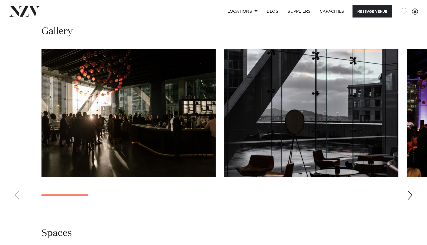
scroll to position [509, 0]
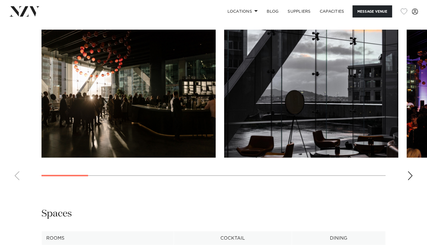
click at [410, 173] on div "Next slide" at bounding box center [410, 175] width 6 height 9
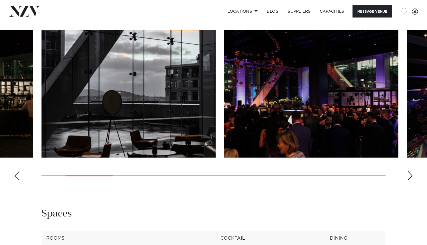
click at [410, 173] on div "Next slide" at bounding box center [410, 175] width 6 height 9
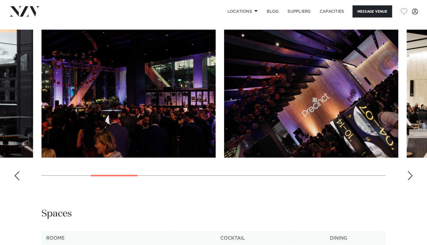
click at [410, 173] on div "Next slide" at bounding box center [410, 175] width 6 height 9
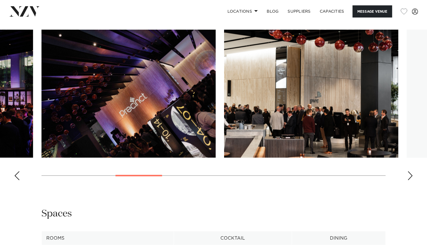
click at [410, 174] on div "Next slide" at bounding box center [410, 175] width 6 height 9
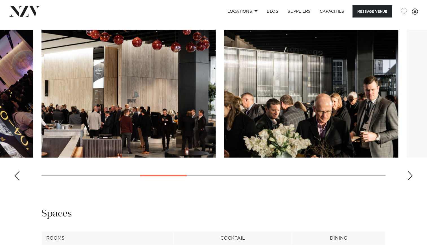
click at [411, 174] on div "Next slide" at bounding box center [410, 175] width 6 height 9
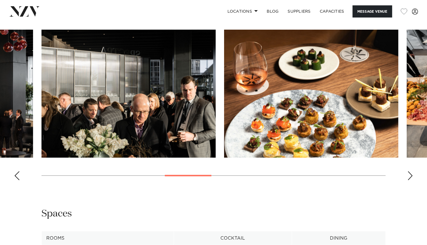
click at [411, 173] on div "Next slide" at bounding box center [410, 175] width 6 height 9
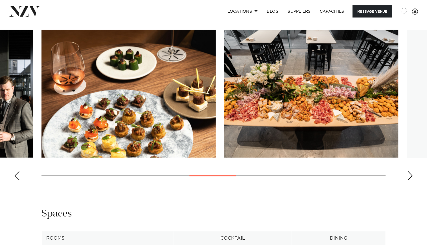
click at [411, 173] on div "Next slide" at bounding box center [410, 175] width 6 height 9
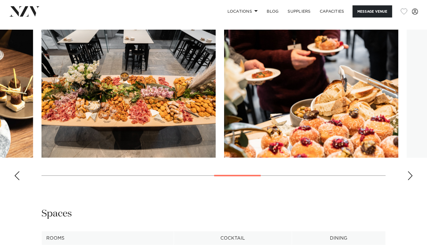
click at [411, 173] on div "Next slide" at bounding box center [410, 175] width 6 height 9
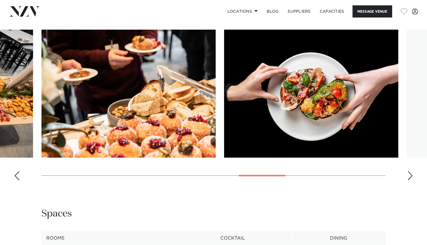
click at [411, 173] on div "Next slide" at bounding box center [410, 175] width 6 height 9
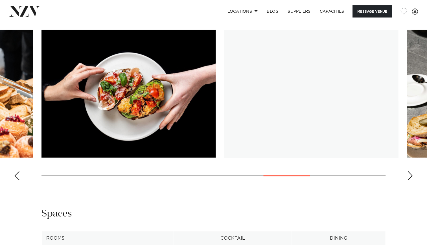
click at [411, 173] on div "Next slide" at bounding box center [410, 175] width 6 height 9
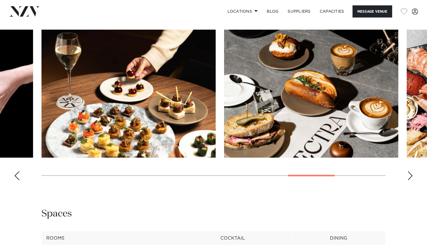
click at [411, 173] on div "Next slide" at bounding box center [410, 175] width 6 height 9
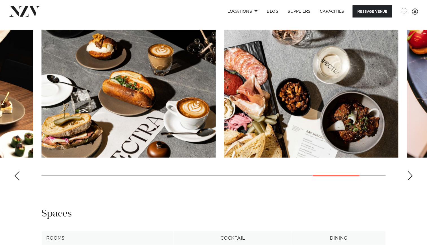
click at [411, 173] on div "Next slide" at bounding box center [410, 175] width 6 height 9
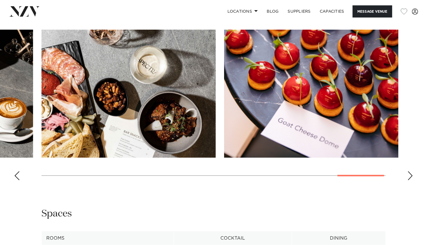
click at [411, 173] on div "Next slide" at bounding box center [410, 175] width 6 height 9
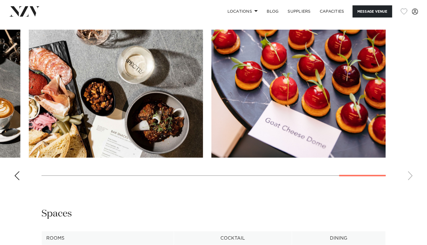
click at [411, 173] on swiper-container at bounding box center [213, 107] width 427 height 155
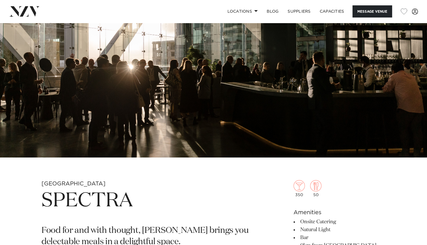
scroll to position [0, 0]
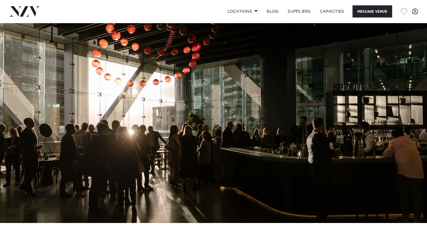
click at [21, 10] on img at bounding box center [24, 11] width 31 height 10
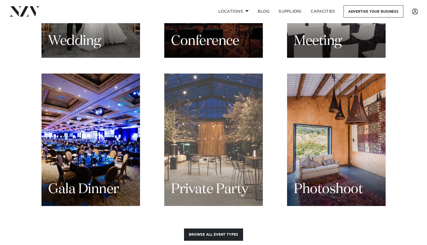
scroll to position [642, 0]
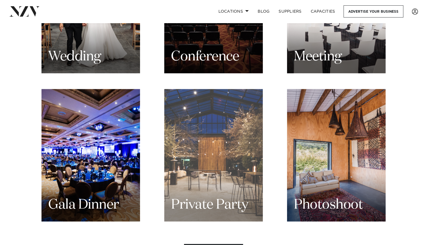
click at [212, 157] on div "Private Party" at bounding box center [213, 155] width 98 height 132
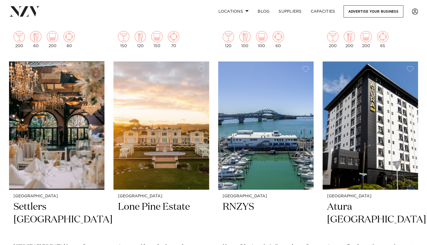
scroll to position [2357, 0]
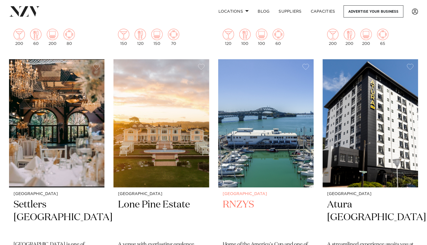
click at [254, 117] on img at bounding box center [265, 123] width 95 height 128
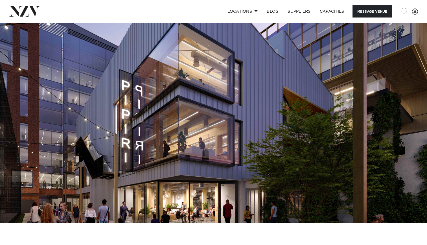
scroll to position [30, 0]
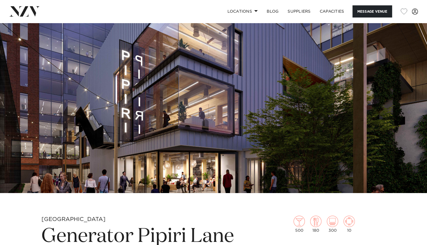
click at [264, 101] on img at bounding box center [213, 93] width 427 height 200
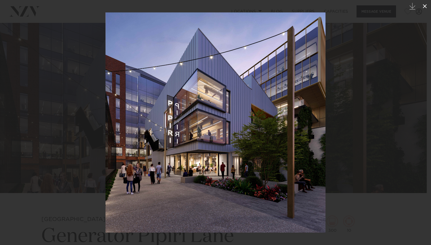
click at [424, 6] on icon at bounding box center [425, 6] width 4 height 4
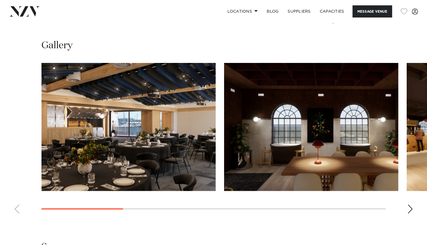
scroll to position [517, 0]
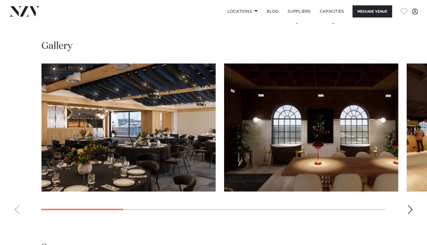
click at [409, 211] on div "Next slide" at bounding box center [410, 209] width 6 height 9
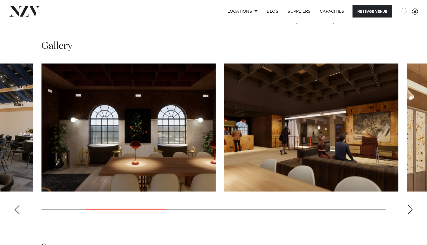
click at [409, 211] on div "Next slide" at bounding box center [410, 209] width 6 height 9
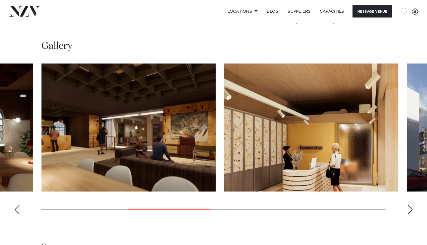
click at [409, 211] on div "Next slide" at bounding box center [410, 209] width 6 height 9
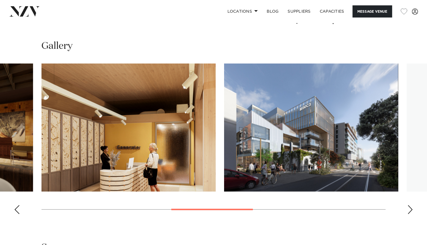
click at [409, 211] on div "Next slide" at bounding box center [410, 209] width 6 height 9
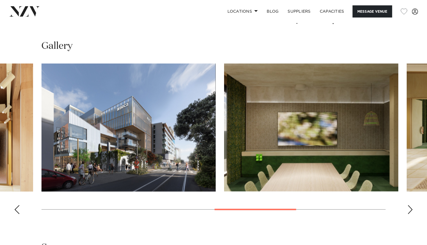
click at [409, 211] on div "Next slide" at bounding box center [410, 209] width 6 height 9
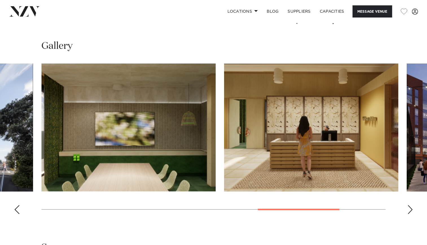
click at [409, 211] on div "Next slide" at bounding box center [410, 209] width 6 height 9
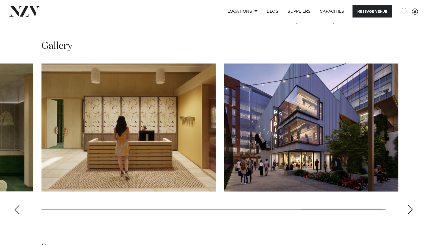
click at [409, 211] on div "Next slide" at bounding box center [410, 209] width 6 height 9
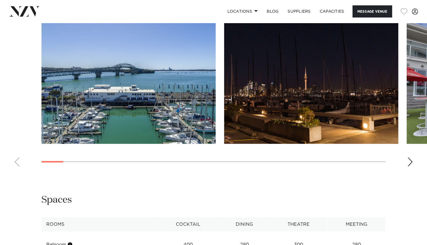
scroll to position [560, 0]
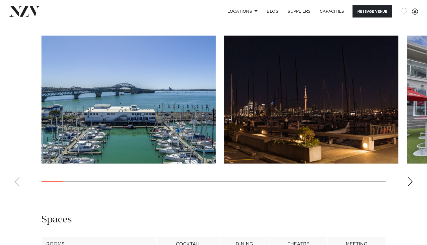
click at [410, 179] on div "Next slide" at bounding box center [410, 181] width 6 height 9
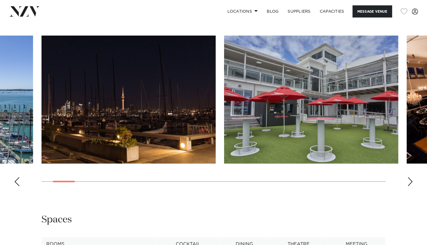
click at [410, 179] on div "Next slide" at bounding box center [410, 181] width 6 height 9
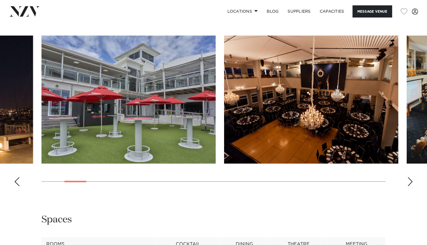
click at [410, 179] on div "Next slide" at bounding box center [410, 181] width 6 height 9
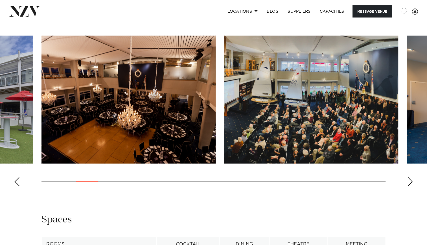
click at [410, 179] on div "Next slide" at bounding box center [410, 181] width 6 height 9
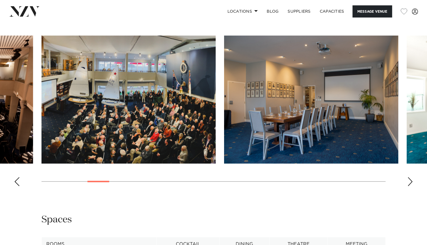
click at [410, 179] on div "Next slide" at bounding box center [410, 181] width 6 height 9
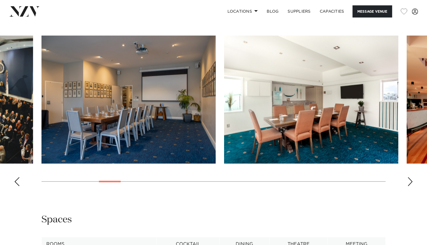
click at [410, 179] on div "Next slide" at bounding box center [410, 181] width 6 height 9
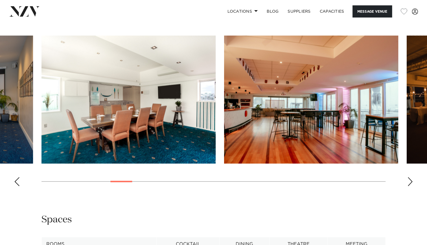
click at [410, 179] on div "Next slide" at bounding box center [410, 181] width 6 height 9
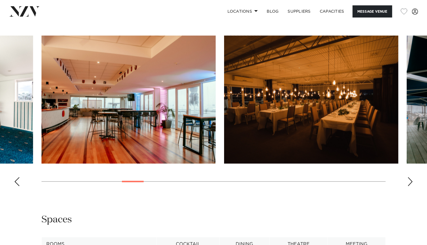
click at [410, 179] on div "Next slide" at bounding box center [410, 181] width 6 height 9
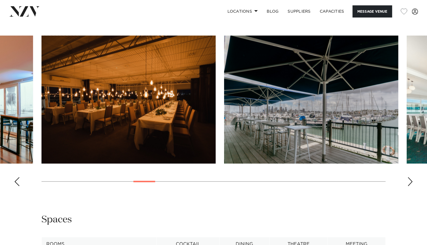
click at [410, 179] on div "Next slide" at bounding box center [410, 181] width 6 height 9
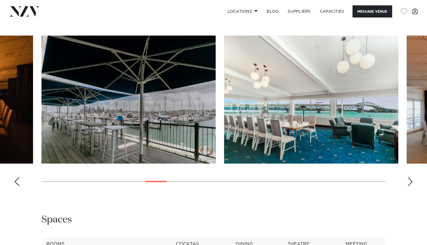
click at [410, 179] on div "Next slide" at bounding box center [410, 181] width 6 height 9
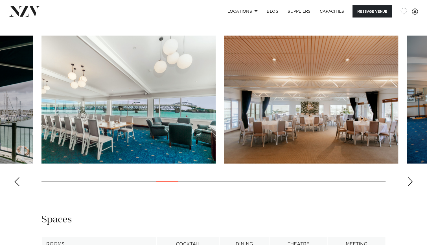
click at [410, 179] on div "Next slide" at bounding box center [410, 181] width 6 height 9
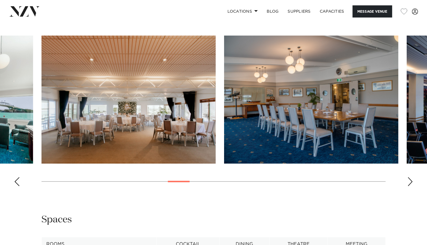
click at [410, 179] on div "Next slide" at bounding box center [410, 181] width 6 height 9
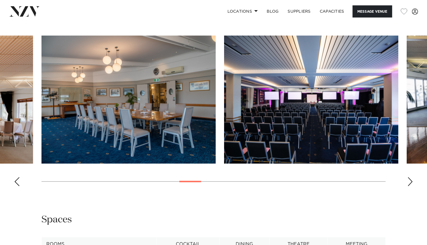
click at [410, 179] on div "Next slide" at bounding box center [410, 181] width 6 height 9
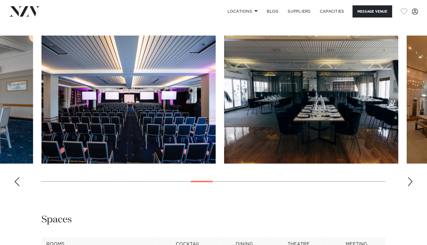
click at [410, 179] on div "Next slide" at bounding box center [410, 181] width 6 height 9
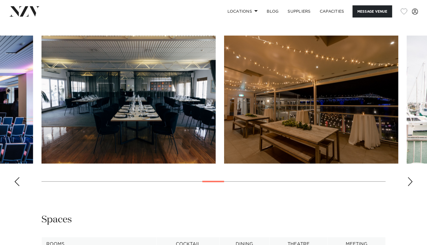
click at [410, 179] on div "Next slide" at bounding box center [410, 181] width 6 height 9
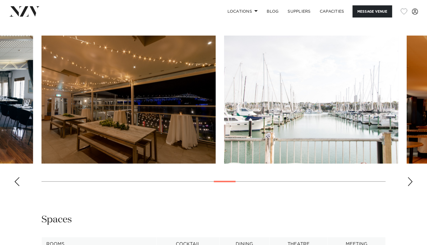
click at [410, 179] on div "Next slide" at bounding box center [410, 181] width 6 height 9
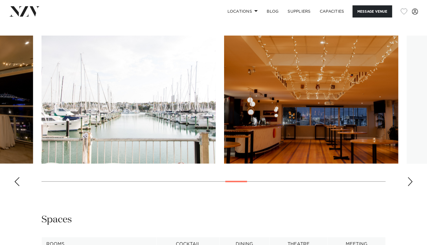
click at [410, 179] on div "Next slide" at bounding box center [410, 181] width 6 height 9
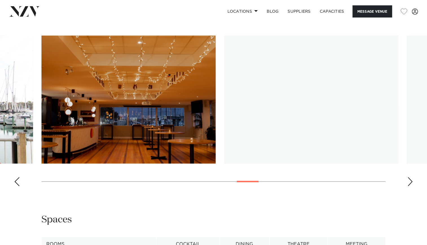
click at [410, 179] on div "Next slide" at bounding box center [410, 181] width 6 height 9
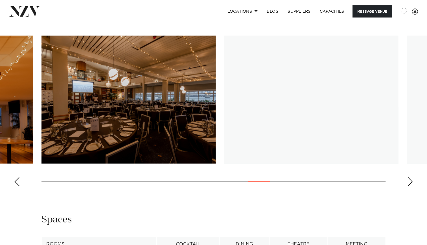
click at [410, 179] on div "Next slide" at bounding box center [410, 181] width 6 height 9
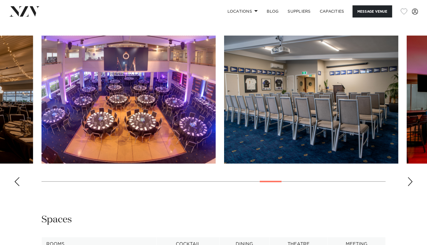
click at [409, 180] on div "Next slide" at bounding box center [410, 181] width 6 height 9
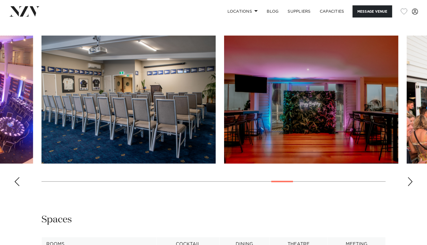
click at [409, 180] on div "Next slide" at bounding box center [410, 181] width 6 height 9
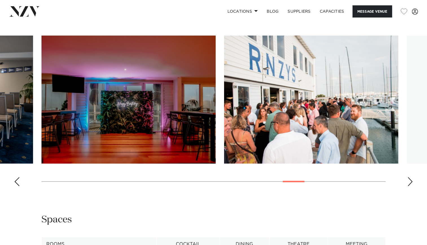
click at [409, 180] on div "Next slide" at bounding box center [410, 181] width 6 height 9
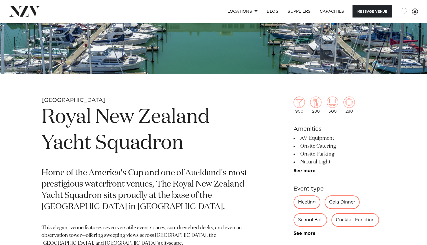
scroll to position [0, 0]
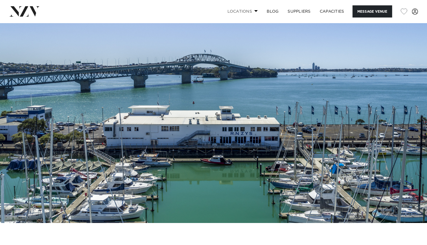
click at [250, 11] on link "Locations" at bounding box center [242, 11] width 39 height 12
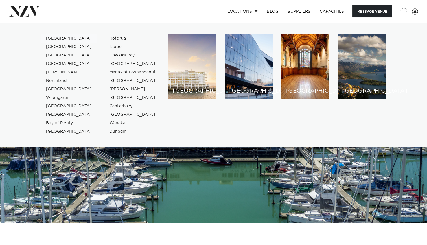
click at [56, 37] on link "[GEOGRAPHIC_DATA]" at bounding box center [68, 38] width 55 height 8
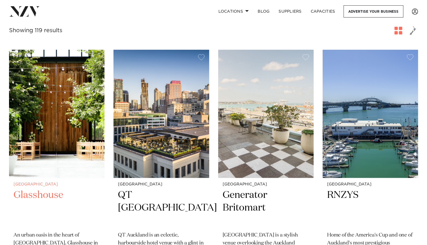
scroll to position [203, 0]
click at [61, 129] on img at bounding box center [56, 113] width 95 height 128
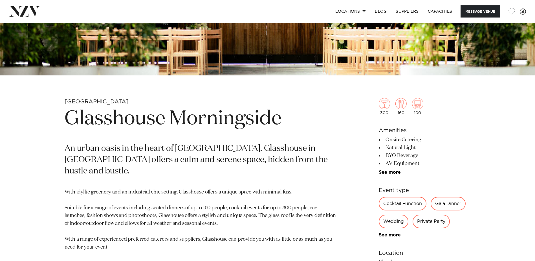
scroll to position [226, 0]
